Goal: Task Accomplishment & Management: Use online tool/utility

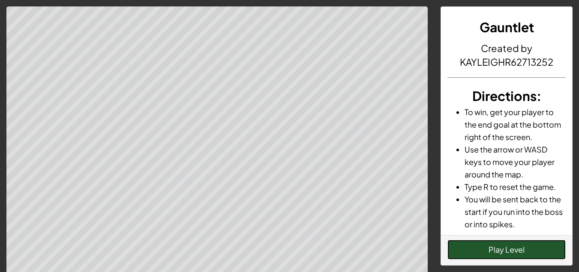
click at [476, 250] on button "Play Level" at bounding box center [507, 249] width 118 height 20
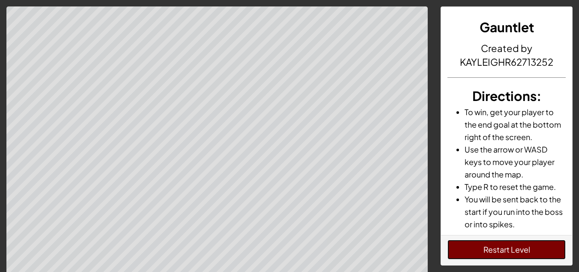
click at [476, 250] on button "Restart Level" at bounding box center [507, 249] width 118 height 20
click at [476, 252] on button "Restart Level" at bounding box center [507, 249] width 118 height 20
click at [473, 248] on button "Restart Level" at bounding box center [507, 249] width 118 height 20
click at [480, 252] on button "Restart Level" at bounding box center [507, 249] width 118 height 20
